Goal: Feedback & Contribution: Contribute content

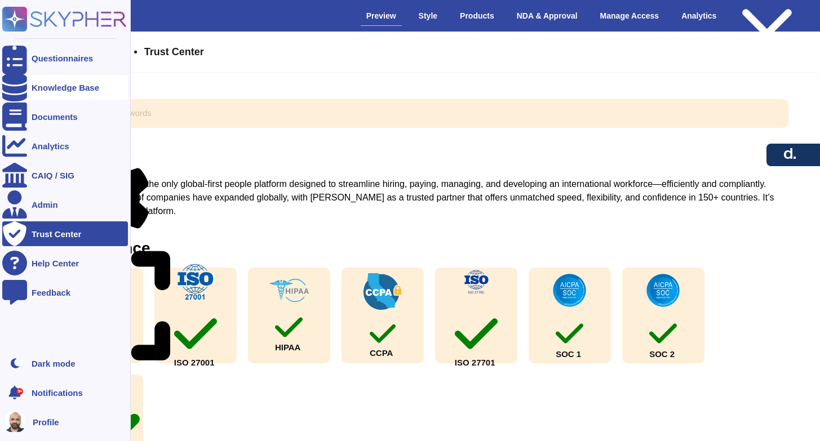
click at [42, 86] on div "Knowledge Base" at bounding box center [66, 87] width 68 height 8
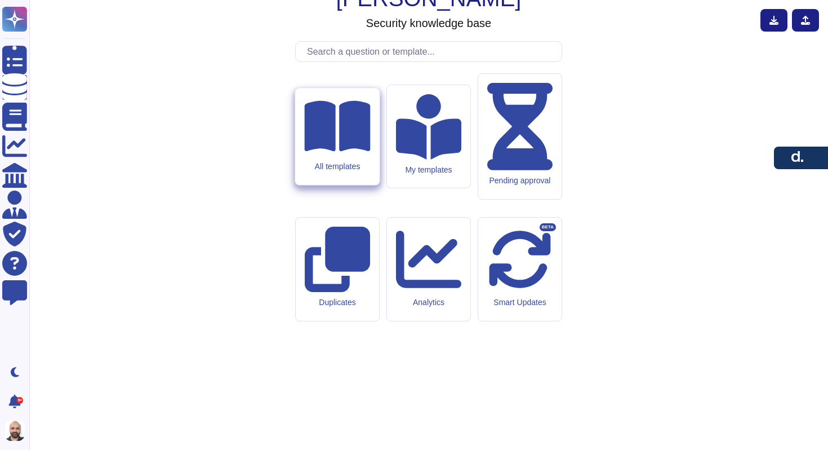
click at [357, 185] on div "All templates" at bounding box center [337, 136] width 84 height 97
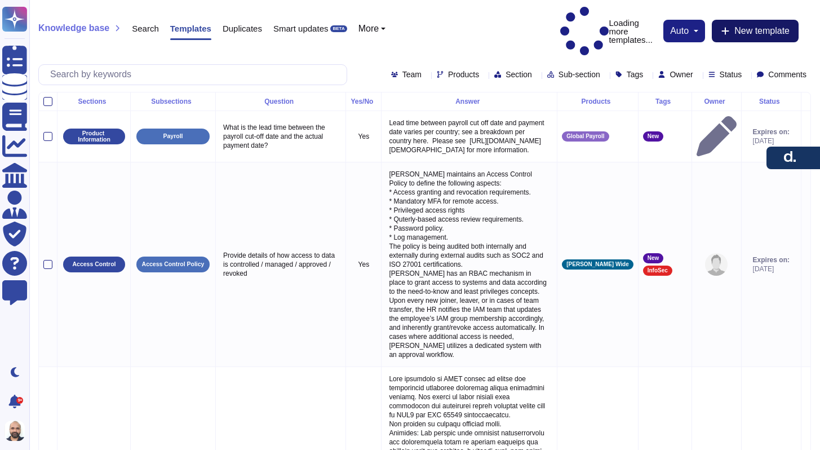
click at [741, 26] on span "New template" at bounding box center [761, 30] width 55 height 9
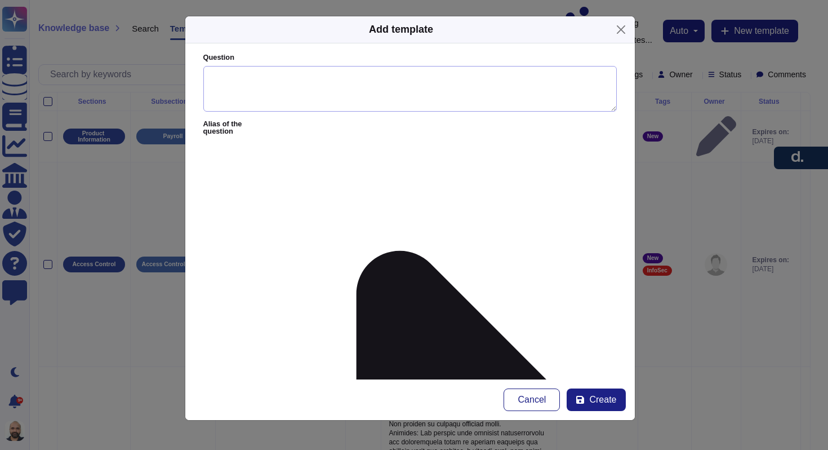
click at [264, 91] on textarea "Question" at bounding box center [410, 89] width 414 height 46
type textarea "Are you registered with He"
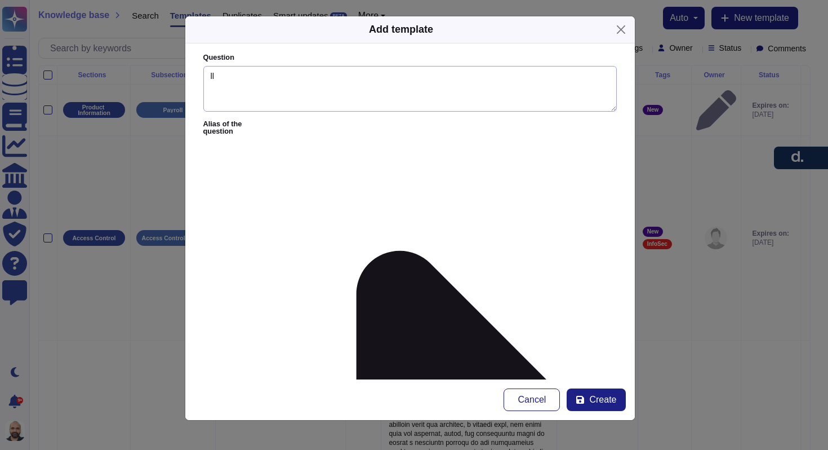
type textarea "l"
type textarea "Are you registered with Hellios? If yes, what is your Hellios ID?"
paste textarea "Hellios ID: 10032756"
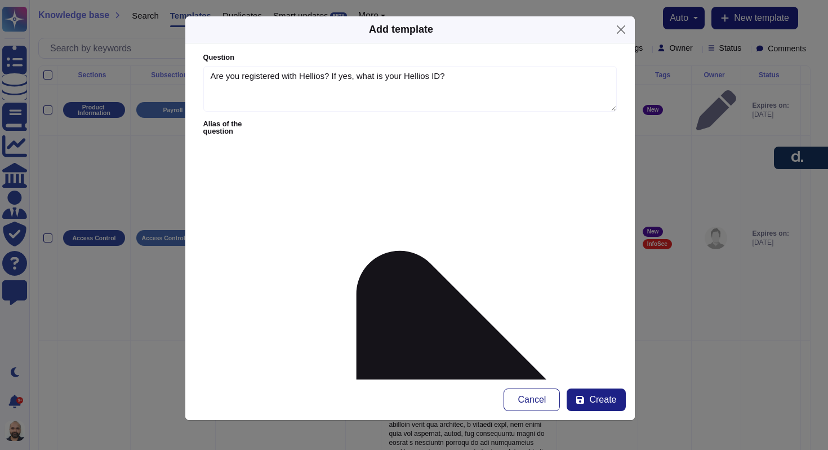
type textarea "Yes, [PERSON_NAME], Inc. is registered with Hellios. Our Hellios ID is 10032756."
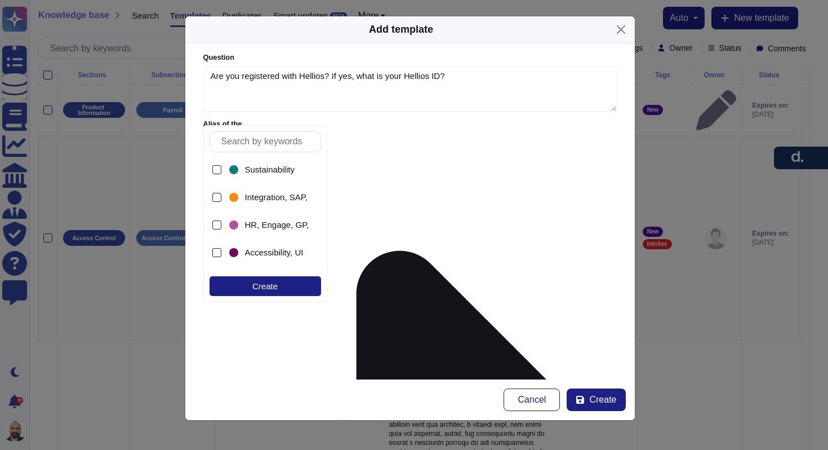
scroll to position [658, 0]
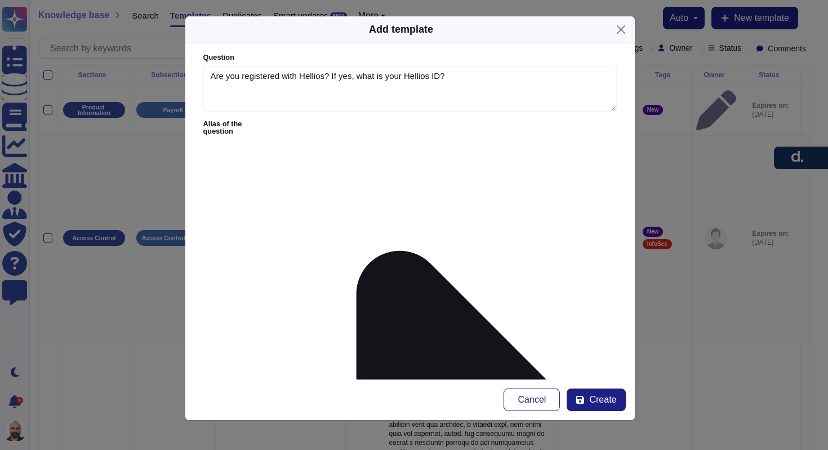
type input "sudhee"
click at [380, 193] on span "[PERSON_NAME]" at bounding box center [402, 195] width 69 height 10
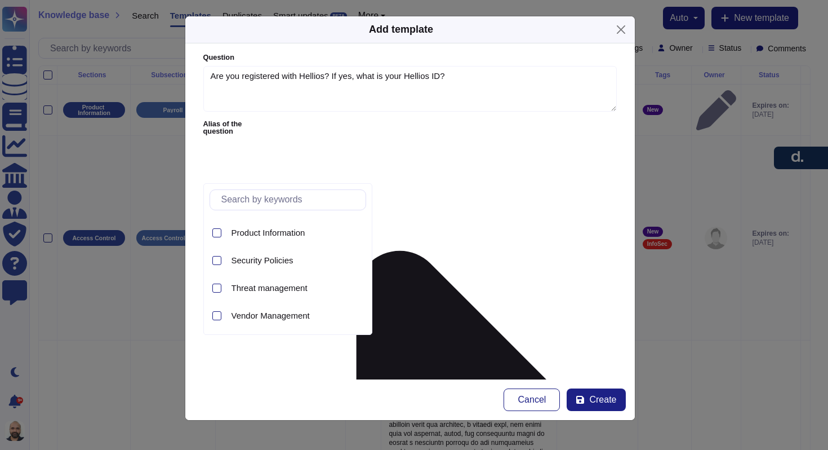
scroll to position [0, 0]
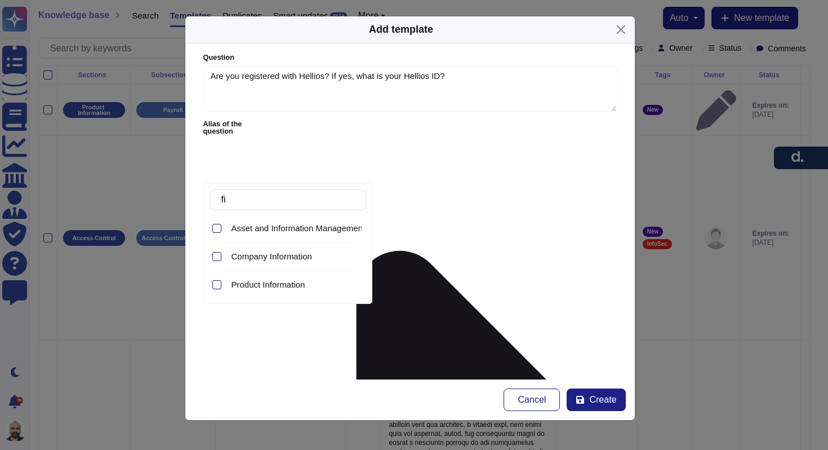
type input "f"
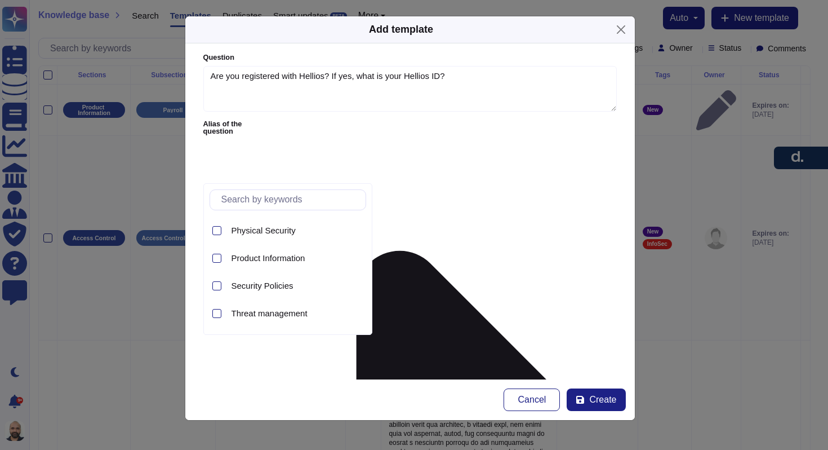
scroll to position [493, 0]
click at [250, 260] on span "Product Information" at bounding box center [269, 260] width 74 height 10
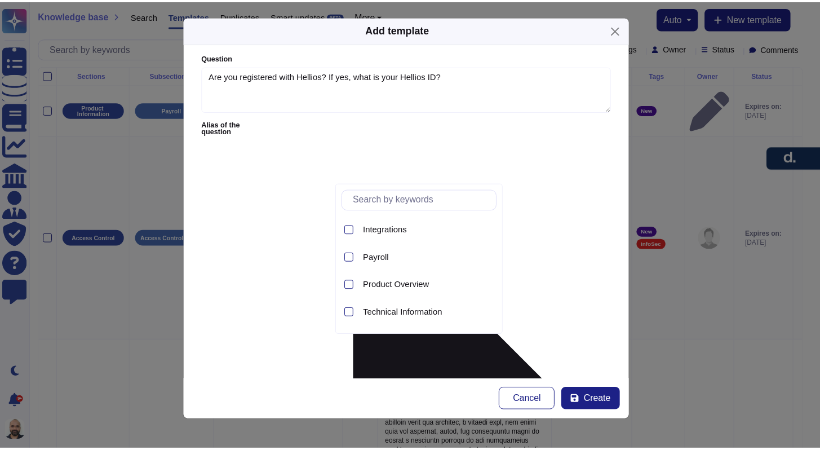
scroll to position [51, 0]
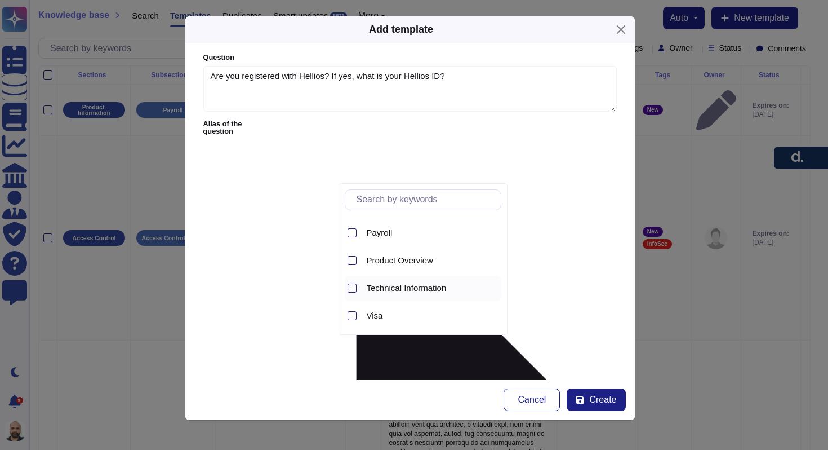
click at [378, 287] on span "Technical Information" at bounding box center [407, 288] width 80 height 10
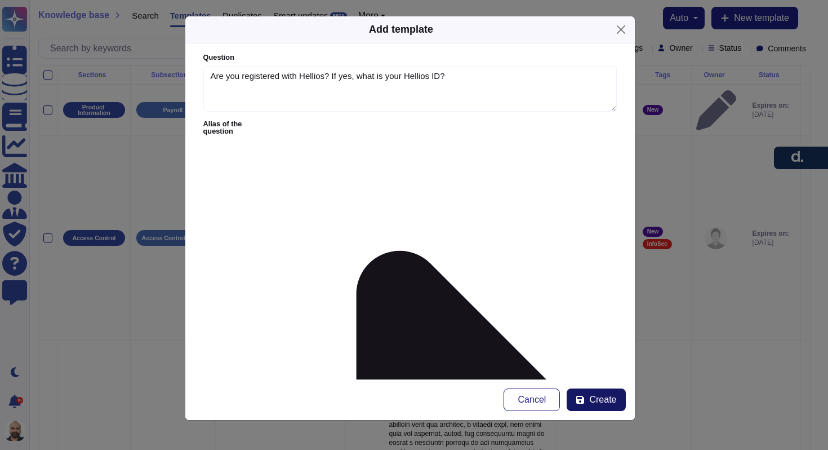
click at [589, 395] on span "Create" at bounding box center [602, 399] width 27 height 9
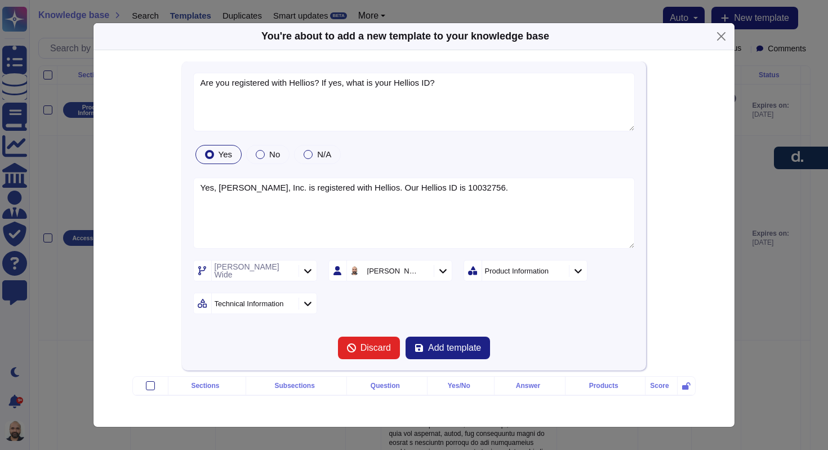
type textarea "Are you registered with Hellios? If yes, what is your Hellios ID?"
type textarea "Yes, [PERSON_NAME], Inc. is registered with Hellios. Our Hellios ID is 10032756."
click at [428, 349] on span "Add template" at bounding box center [454, 347] width 53 height 9
